Goal: Transaction & Acquisition: Purchase product/service

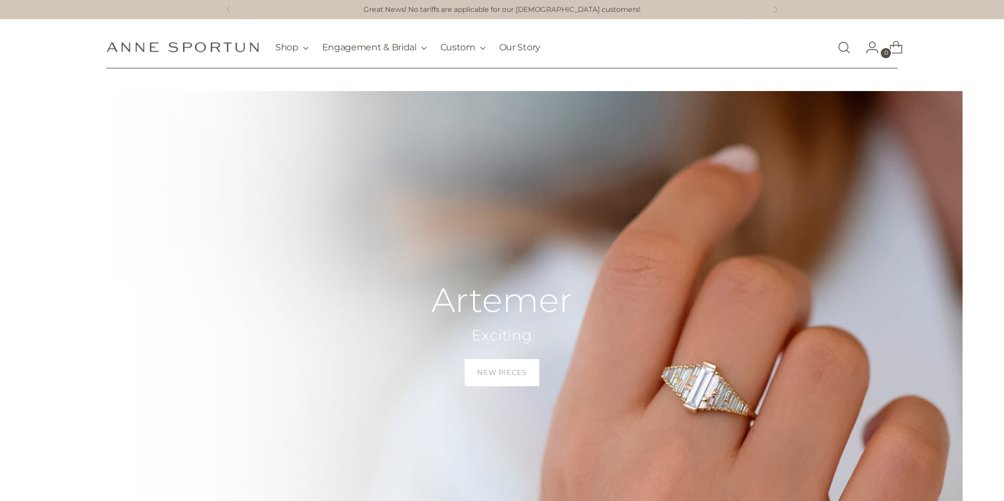
click at [842, 52] on link "Open search modal" at bounding box center [844, 47] width 23 height 23
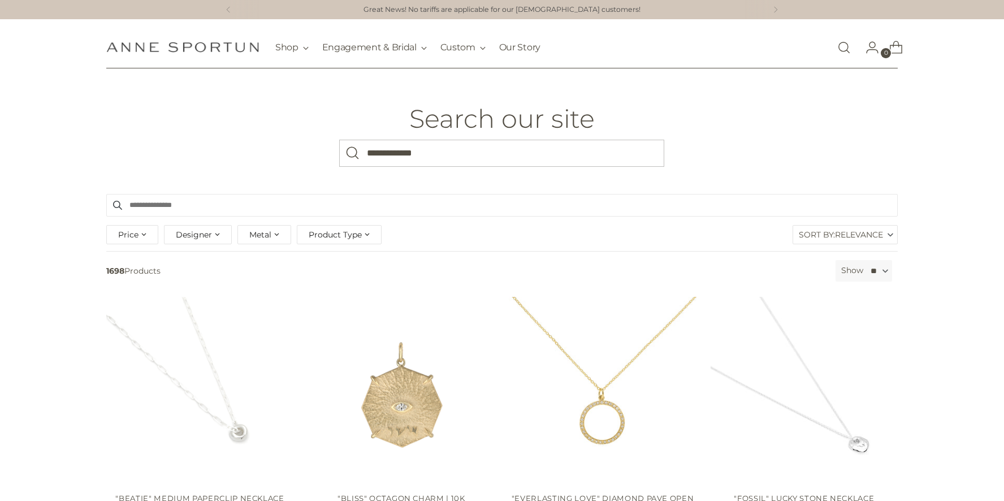
type input "**********"
click at [339, 140] on button "Search" at bounding box center [352, 153] width 27 height 27
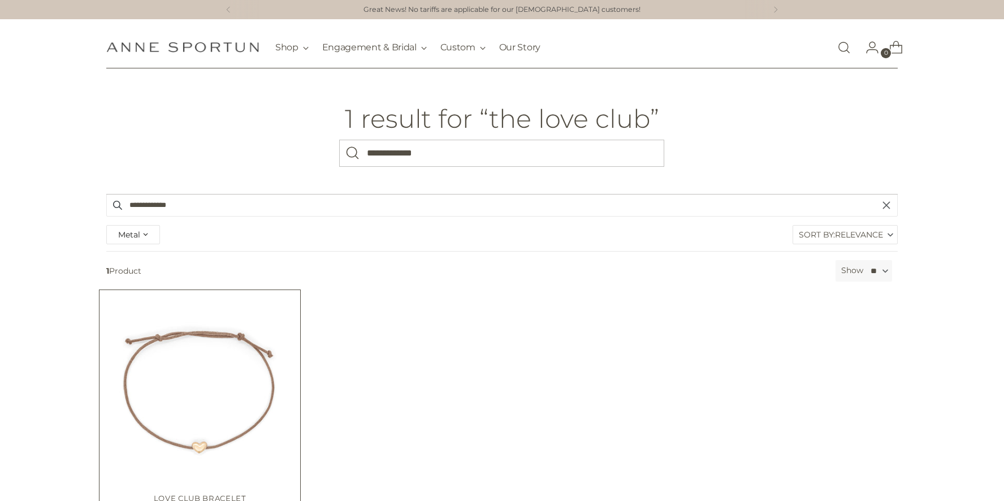
click at [0, 0] on img "Love Club Bracelet" at bounding box center [0, 0] width 0 height 0
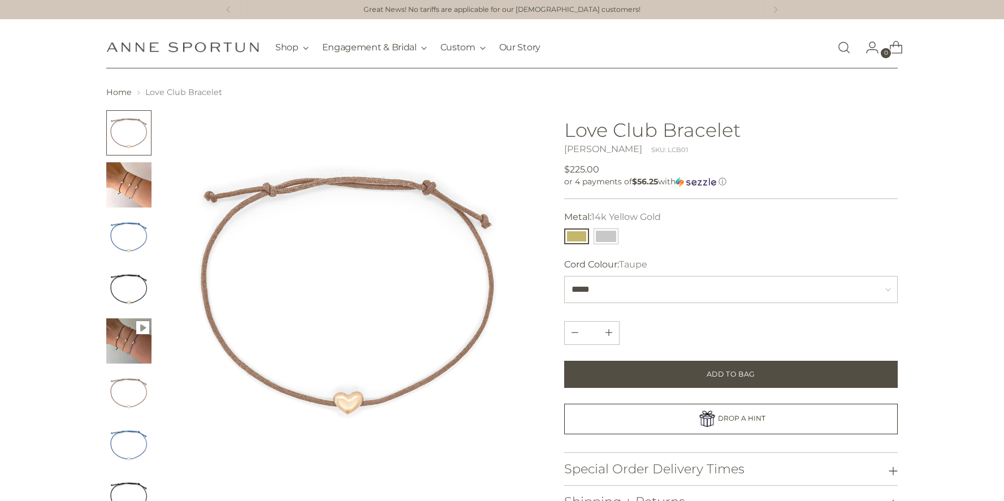
click at [131, 194] on img "Change image to image 2" at bounding box center [128, 184] width 45 height 45
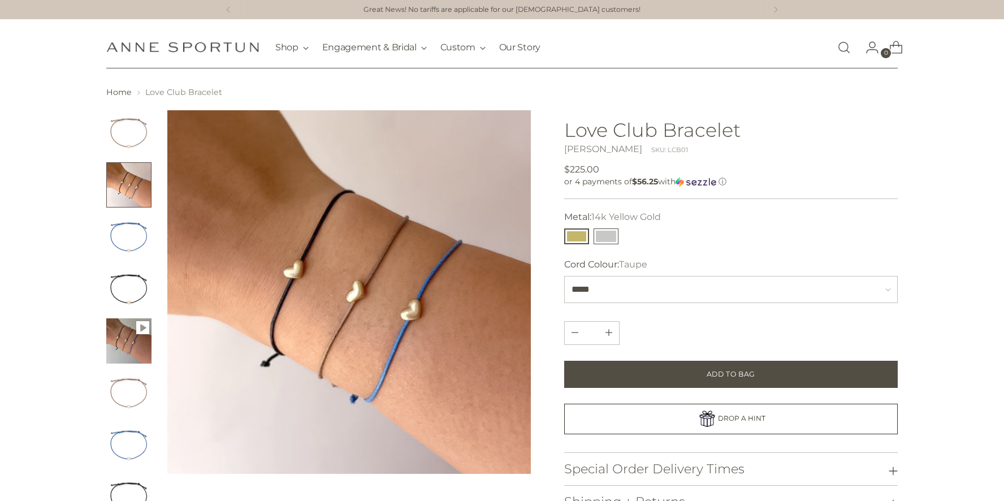
click at [599, 236] on button "14k White Gold" at bounding box center [606, 236] width 25 height 16
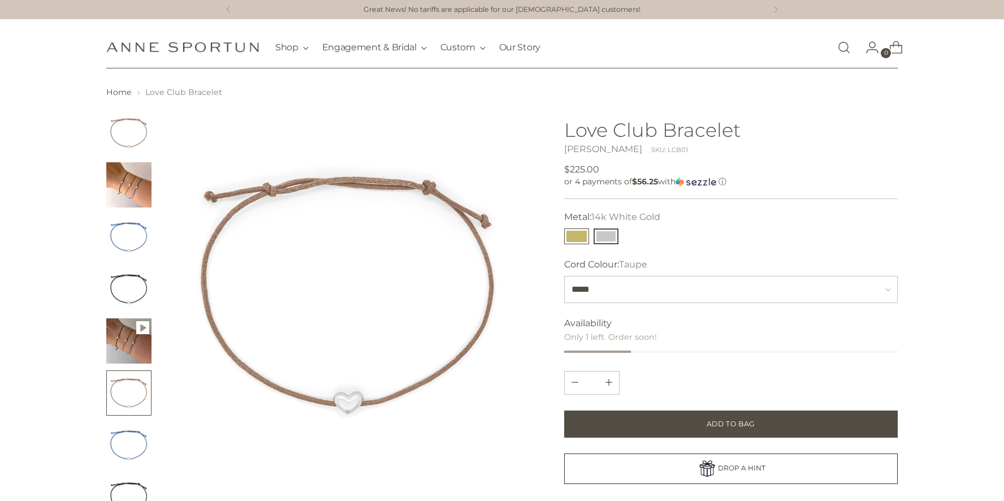
click at [567, 237] on button "14k Yellow Gold" at bounding box center [576, 236] width 25 height 16
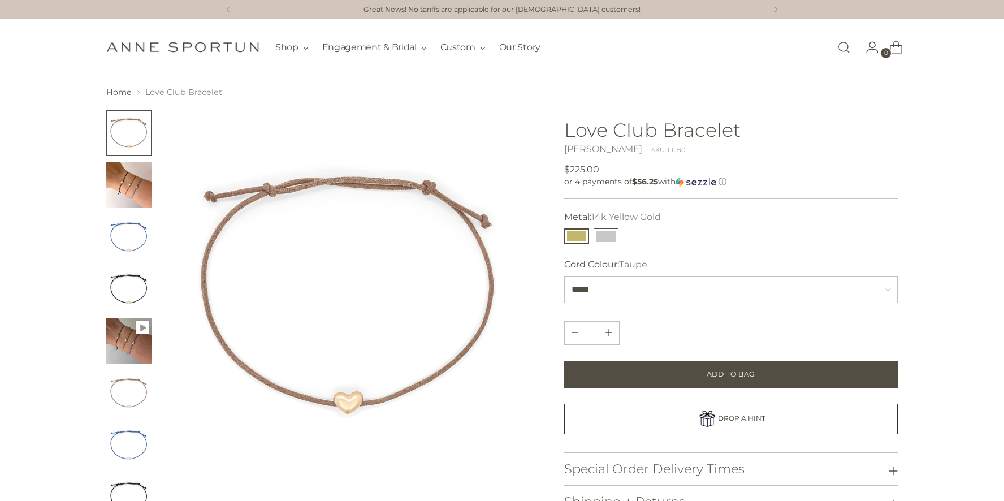
click at [609, 235] on button "14k White Gold" at bounding box center [606, 236] width 25 height 16
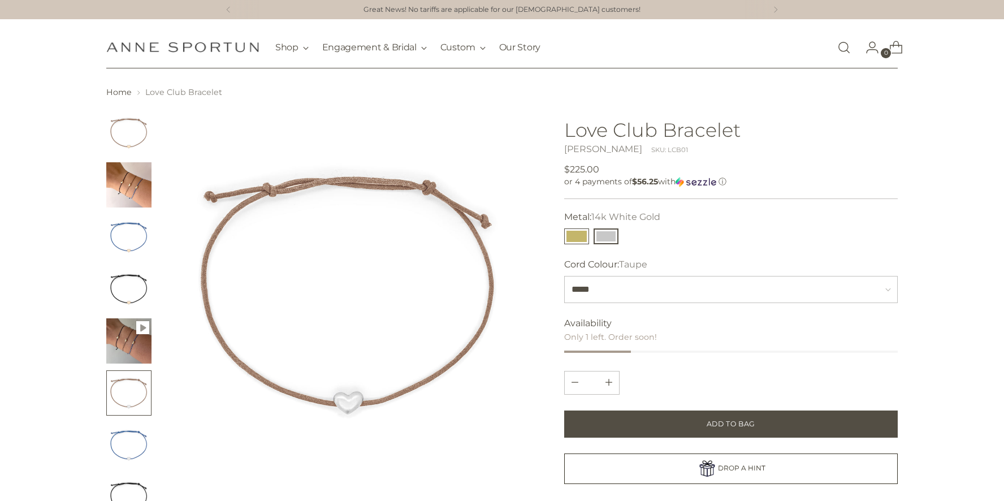
click at [564, 235] on button "14k Yellow Gold" at bounding box center [576, 236] width 25 height 16
